Goal: Book appointment/travel/reservation

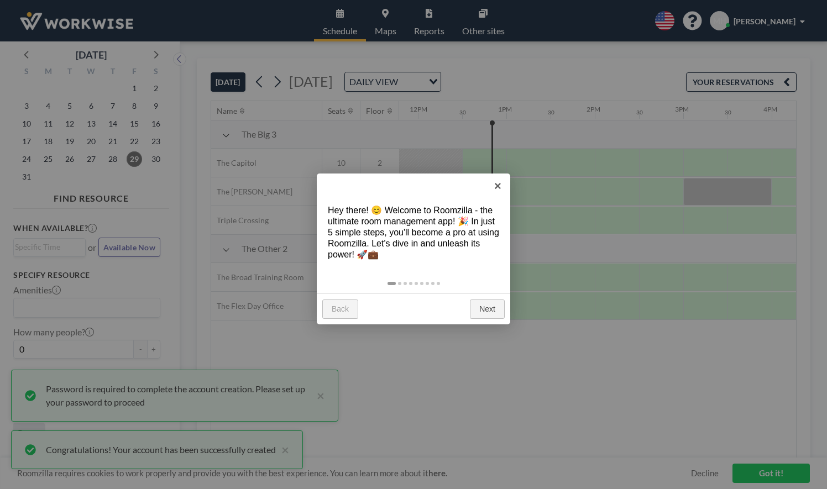
scroll to position [0, 1061]
click at [499, 185] on link "×" at bounding box center [497, 186] width 25 height 25
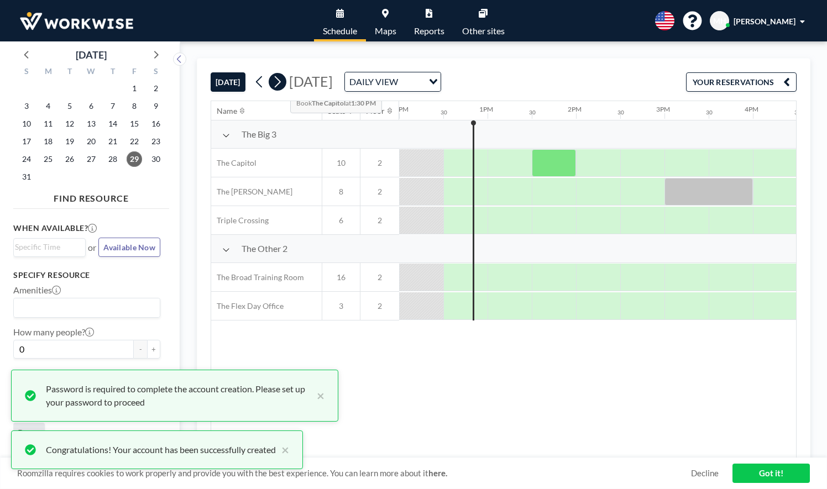
click at [281, 82] on icon at bounding box center [278, 82] width 6 height 12
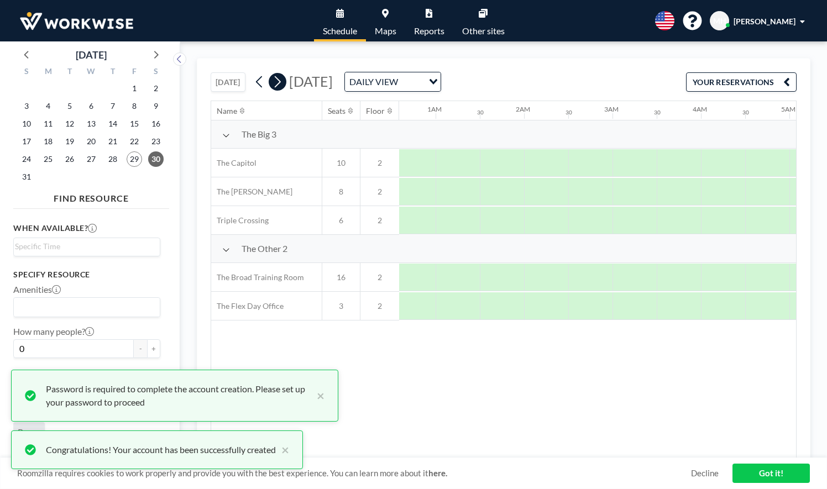
click at [281, 82] on icon at bounding box center [278, 82] width 6 height 12
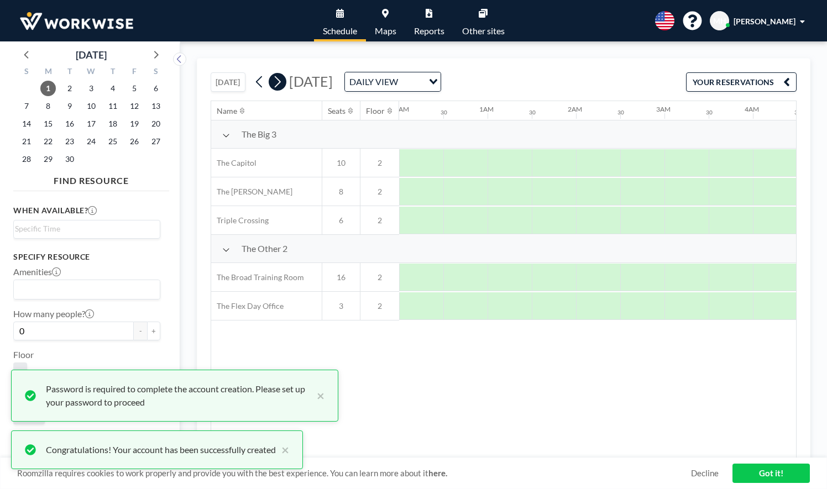
scroll to position [0, 176]
click at [281, 82] on icon at bounding box center [278, 82] width 6 height 12
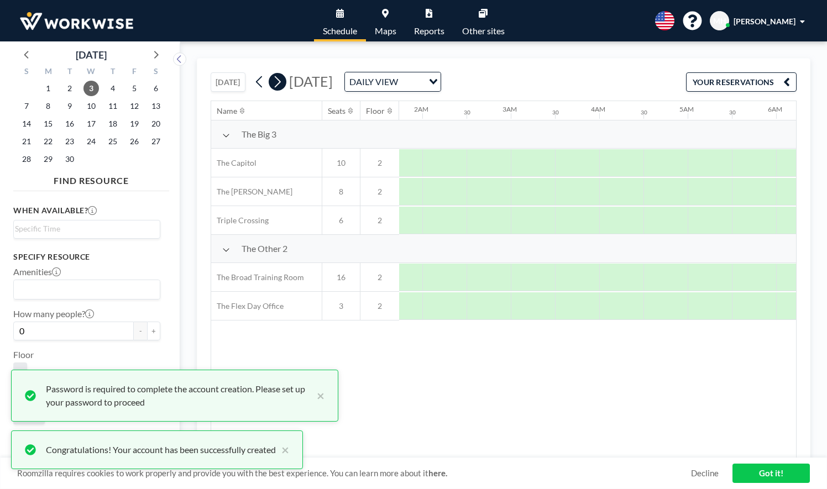
click at [281, 82] on icon at bounding box center [278, 82] width 6 height 12
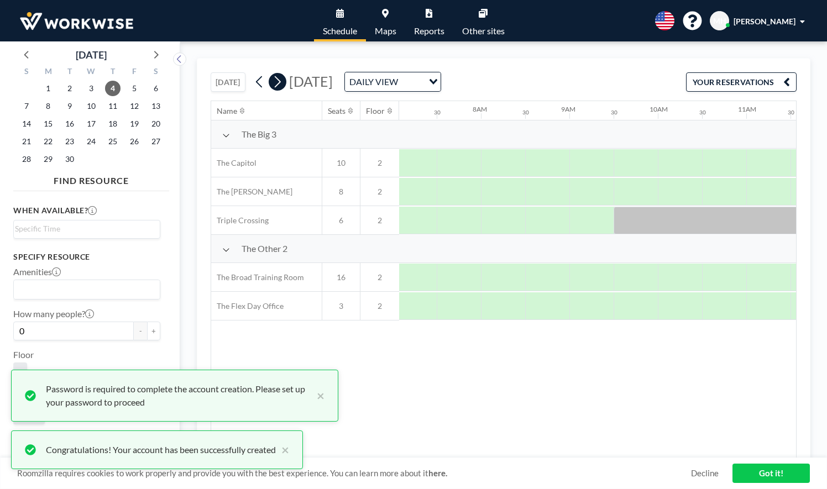
scroll to position [0, 663]
click at [281, 82] on icon at bounding box center [278, 82] width 6 height 12
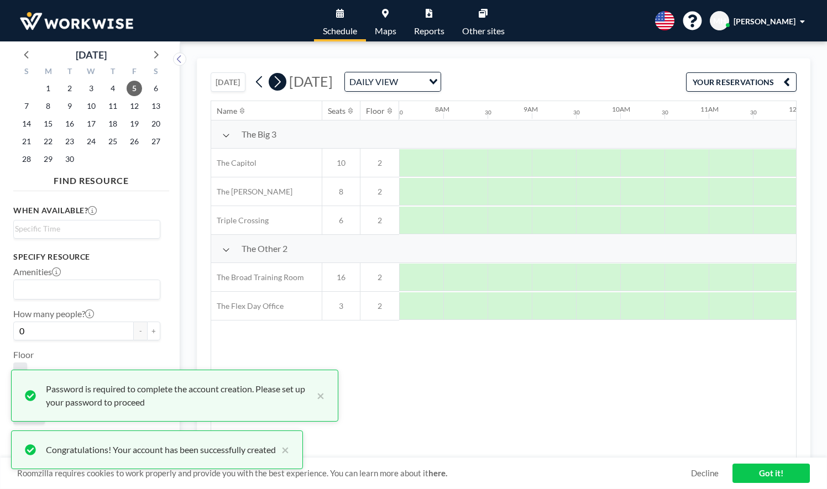
click at [281, 82] on icon at bounding box center [278, 82] width 6 height 12
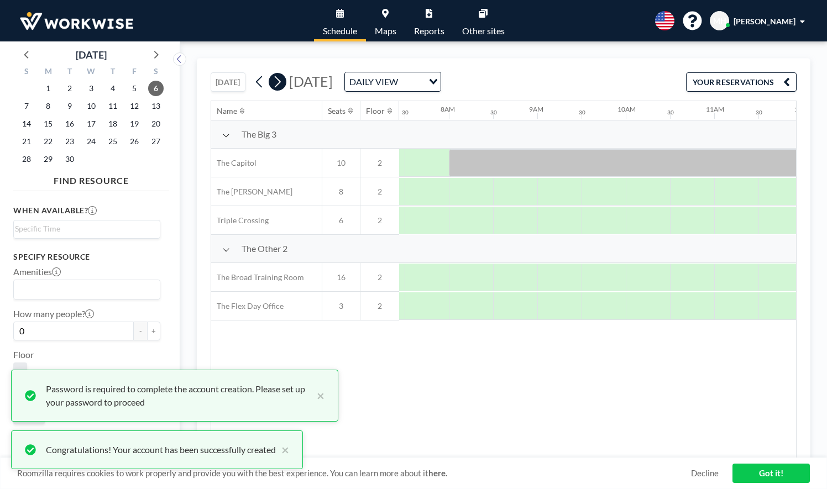
click at [281, 82] on icon at bounding box center [278, 82] width 6 height 12
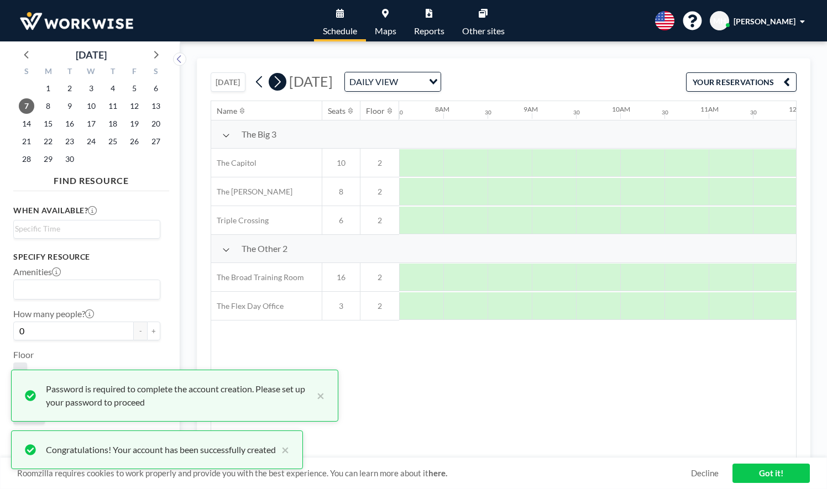
click at [281, 82] on icon at bounding box center [278, 82] width 6 height 12
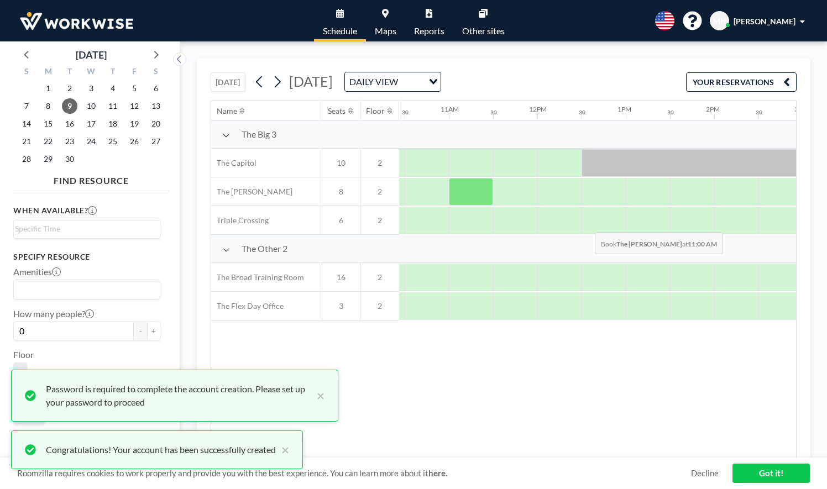
scroll to position [0, 933]
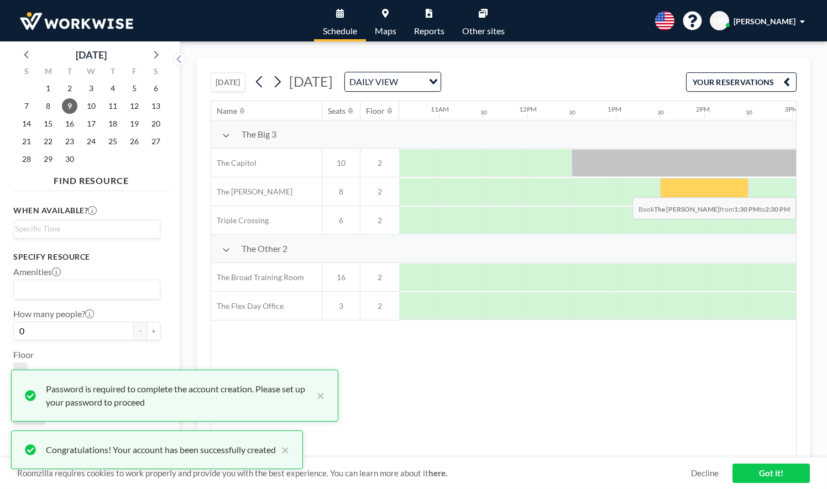
drag, startPoint x: 660, startPoint y: 191, endPoint x: 723, endPoint y: 188, distance: 63.1
click at [723, 188] on div at bounding box center [704, 192] width 88 height 28
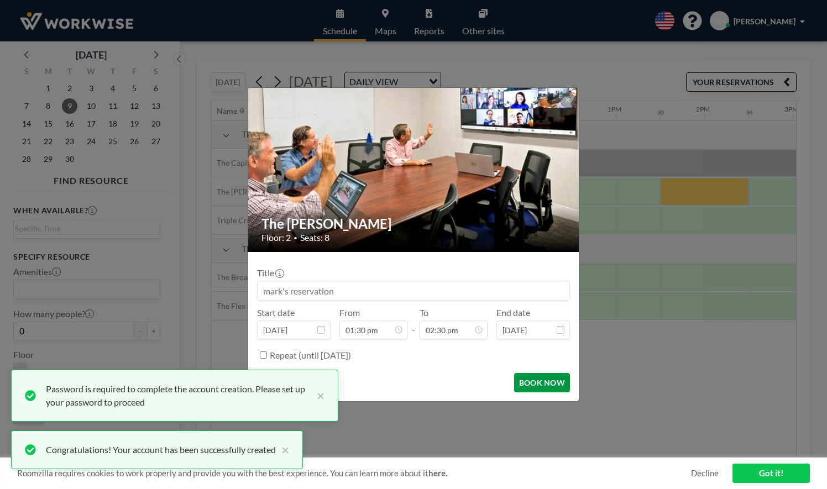
click at [544, 387] on button "BOOK NOW" at bounding box center [542, 382] width 56 height 19
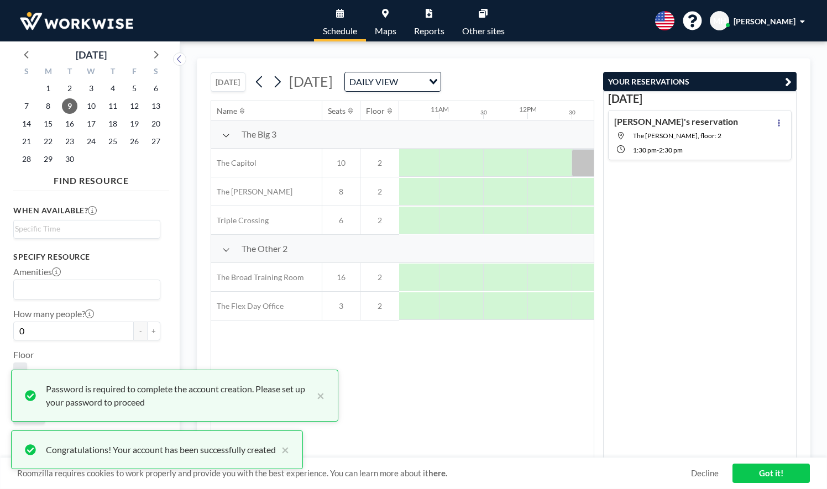
click at [756, 475] on link "Got it!" at bounding box center [770, 473] width 77 height 19
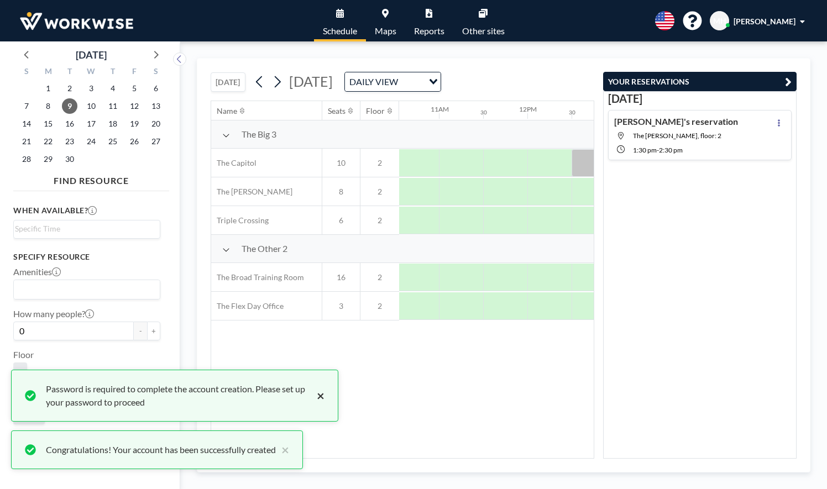
click at [320, 398] on button "×" at bounding box center [317, 395] width 13 height 27
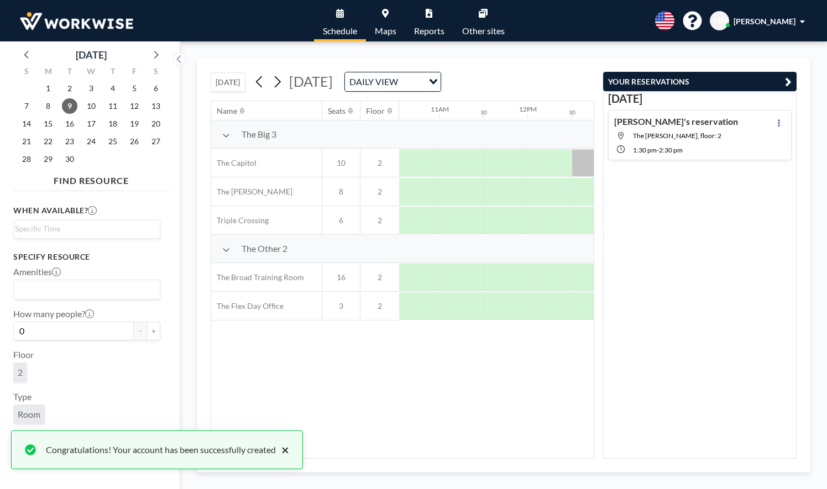
click at [289, 451] on button "×" at bounding box center [282, 449] width 13 height 13
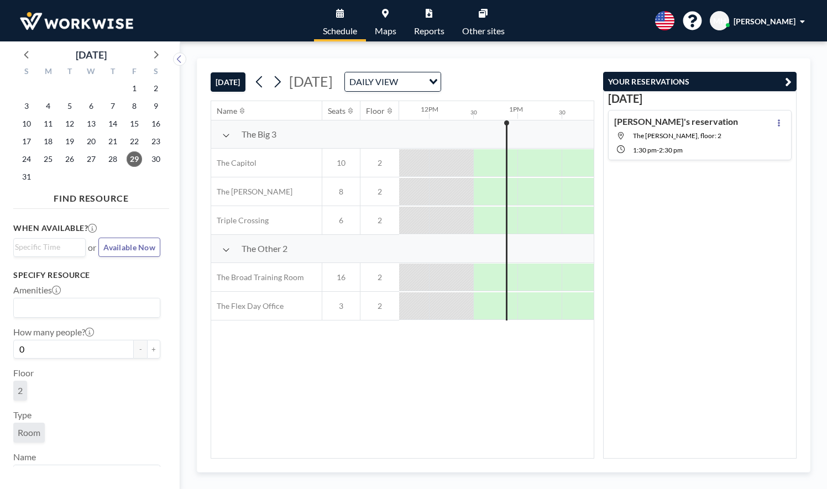
scroll to position [0, 1061]
